Goal: Check status: Check status

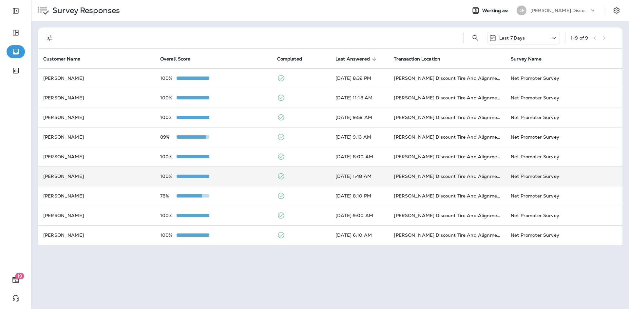
click at [195, 173] on td "100%" at bounding box center [213, 177] width 117 height 20
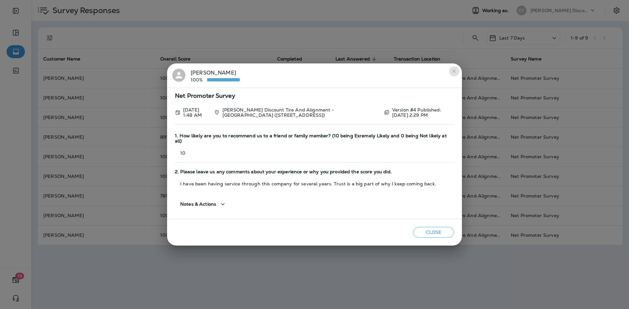
click at [454, 74] on icon "close" at bounding box center [453, 71] width 5 height 5
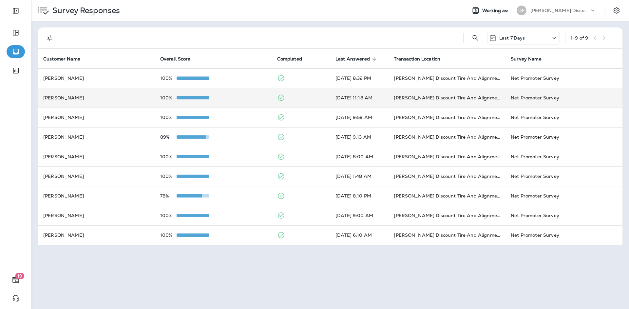
click at [434, 102] on td "[PERSON_NAME] Discount Tire And Alignment - [GEOGRAPHIC_DATA] ([STREET_ADDRESS])" at bounding box center [446, 98] width 117 height 20
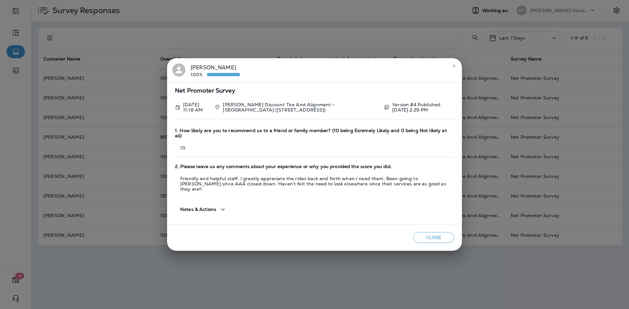
click at [454, 69] on icon "close" at bounding box center [453, 66] width 5 height 5
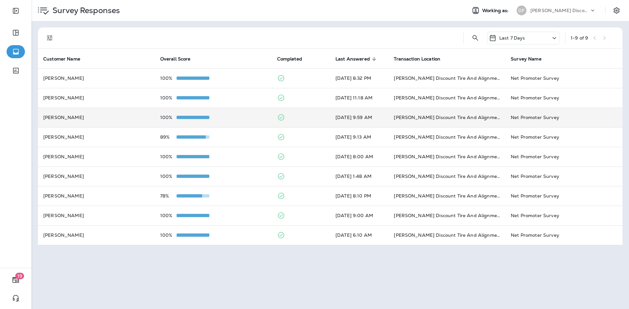
click at [110, 119] on td "[PERSON_NAME]" at bounding box center [96, 118] width 117 height 20
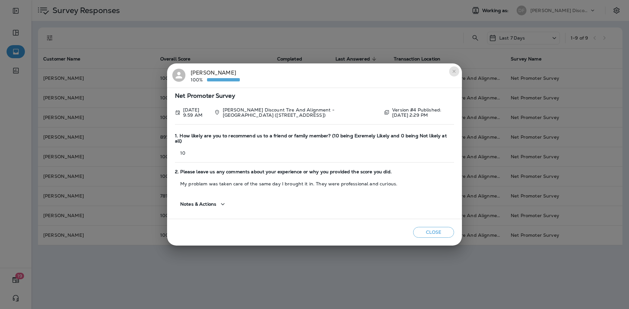
click at [451, 77] on button "close" at bounding box center [454, 71] width 10 height 10
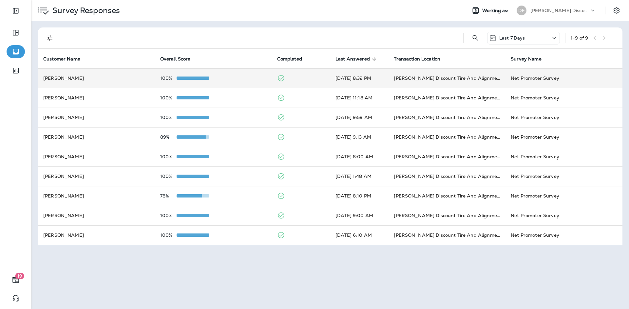
click at [140, 74] on td "[PERSON_NAME]" at bounding box center [96, 78] width 117 height 20
